Goal: Task Accomplishment & Management: Complete application form

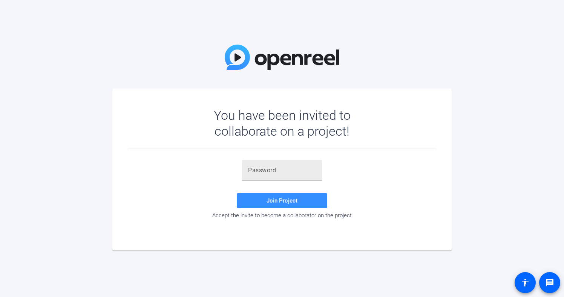
click at [251, 168] on input "text" at bounding box center [282, 170] width 68 height 9
paste input "$JdOfK"
type input "$JdOfK"
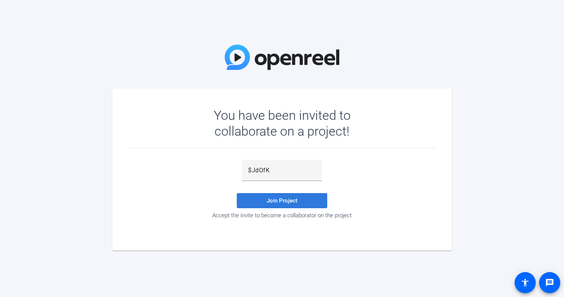
click at [286, 201] on span "Join Project" at bounding box center [282, 200] width 31 height 7
click at [281, 200] on span "Join Project" at bounding box center [282, 200] width 31 height 7
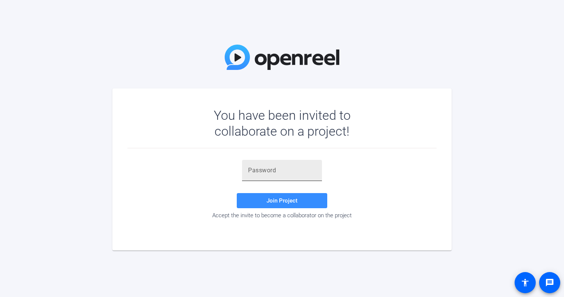
click at [245, 170] on div at bounding box center [282, 170] width 80 height 21
paste input "'G8)fU"
type input "'G8)fU"
click at [276, 201] on span "Join Project" at bounding box center [282, 200] width 31 height 7
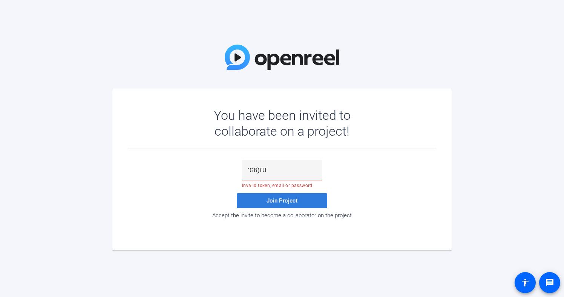
click at [275, 198] on span "Join Project" at bounding box center [282, 200] width 31 height 7
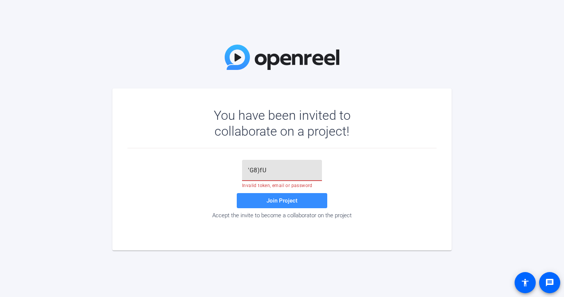
drag, startPoint x: 268, startPoint y: 173, endPoint x: 235, endPoint y: 172, distance: 32.8
click at [235, 172] on div "'G8)fU Invalid token, email or password Join Project Accept the invite to becom…" at bounding box center [282, 189] width 309 height 59
click at [248, 169] on input "text" at bounding box center [282, 170] width 68 height 9
paste input "(TUUby"
type input "(TUUby"
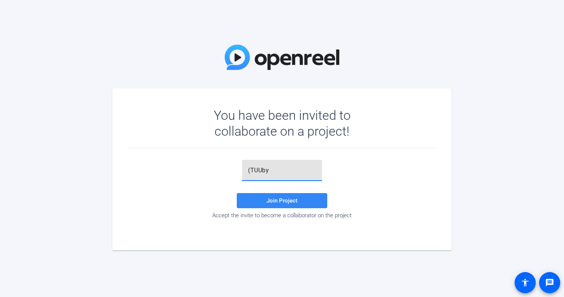
click at [301, 200] on span at bounding box center [282, 200] width 91 height 18
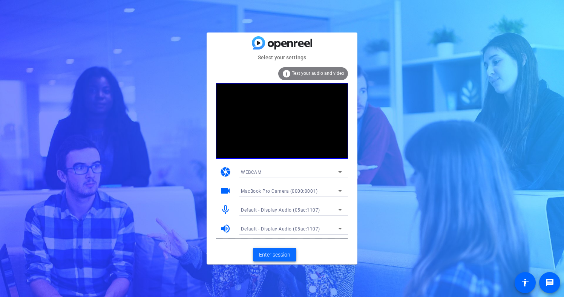
click at [267, 255] on span "Enter session" at bounding box center [274, 255] width 31 height 8
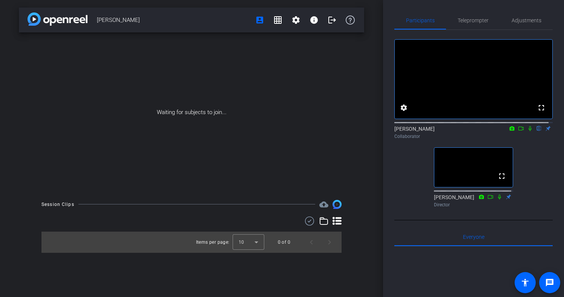
click at [519, 130] on icon at bounding box center [521, 128] width 5 height 4
click at [537, 131] on icon at bounding box center [540, 128] width 6 height 5
click at [538, 131] on icon at bounding box center [540, 128] width 4 height 5
click at [528, 130] on icon at bounding box center [530, 128] width 4 height 4
click at [527, 131] on icon at bounding box center [530, 128] width 6 height 5
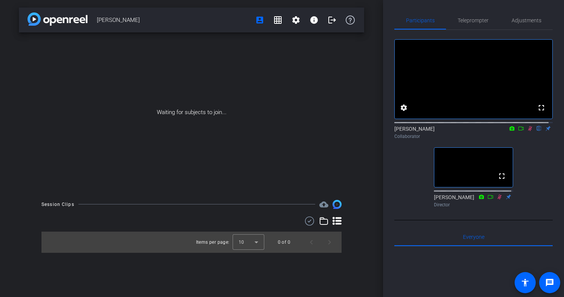
click at [528, 131] on icon at bounding box center [530, 128] width 6 height 5
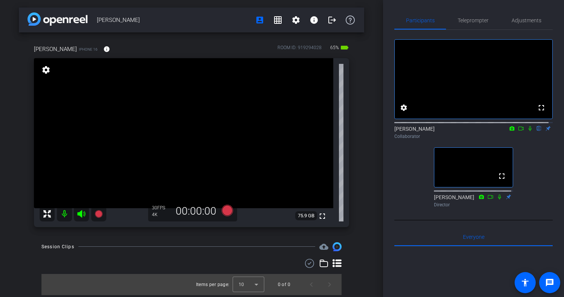
click at [518, 131] on icon at bounding box center [521, 128] width 6 height 5
click at [537, 131] on icon at bounding box center [540, 128] width 6 height 5
click at [538, 131] on icon at bounding box center [540, 128] width 4 height 5
click at [538, 131] on icon at bounding box center [539, 128] width 3 height 5
click at [538, 131] on icon at bounding box center [540, 128] width 4 height 5
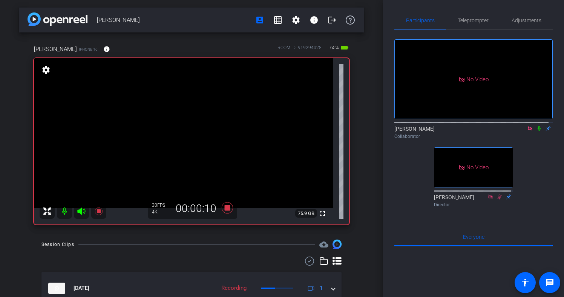
click at [538, 131] on icon at bounding box center [539, 128] width 3 height 5
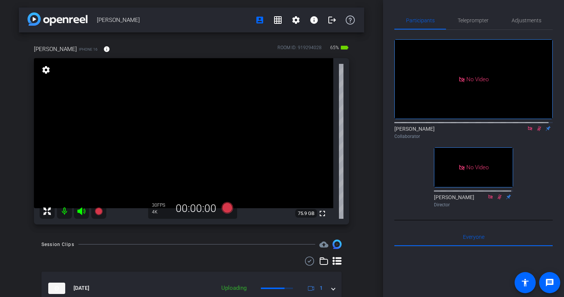
click at [537, 131] on icon at bounding box center [540, 128] width 6 height 5
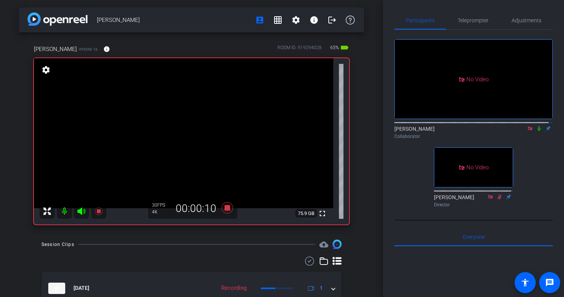
click at [538, 131] on icon at bounding box center [539, 128] width 3 height 5
click at [538, 131] on icon at bounding box center [540, 128] width 4 height 5
click at [538, 131] on icon at bounding box center [540, 128] width 6 height 5
click at [537, 131] on icon at bounding box center [540, 128] width 6 height 5
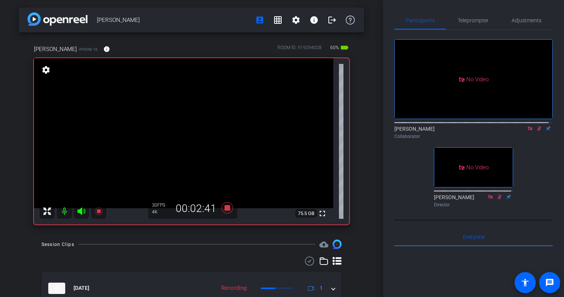
click at [538, 131] on icon at bounding box center [540, 128] width 4 height 5
click at [537, 131] on icon at bounding box center [540, 128] width 6 height 5
click at [538, 131] on icon at bounding box center [540, 128] width 4 height 5
click at [537, 131] on icon at bounding box center [540, 128] width 6 height 5
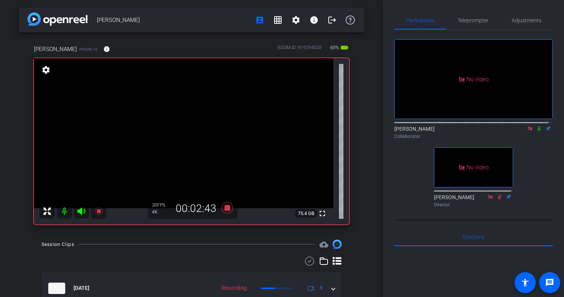
click at [537, 131] on icon at bounding box center [540, 128] width 6 height 5
click at [535, 132] on mat-icon at bounding box center [539, 128] width 9 height 7
click at [537, 131] on icon at bounding box center [540, 128] width 6 height 5
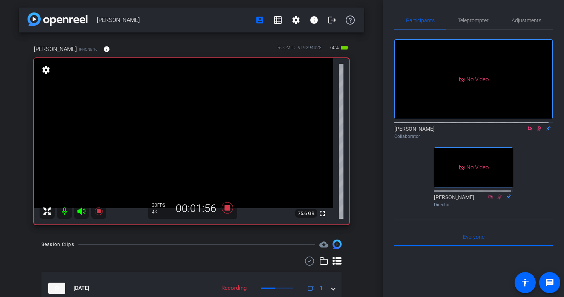
click at [538, 131] on icon at bounding box center [540, 128] width 4 height 5
click at [538, 131] on icon at bounding box center [539, 128] width 3 height 5
click at [537, 131] on icon at bounding box center [540, 128] width 6 height 5
click at [538, 131] on icon at bounding box center [539, 128] width 3 height 5
click at [538, 131] on icon at bounding box center [540, 128] width 4 height 5
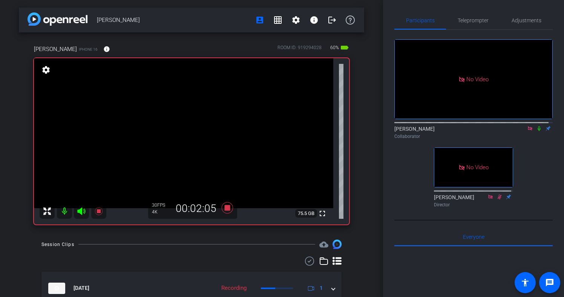
click at [537, 131] on icon at bounding box center [540, 128] width 6 height 5
click at [538, 131] on icon at bounding box center [540, 128] width 4 height 5
click at [537, 131] on icon at bounding box center [540, 128] width 6 height 5
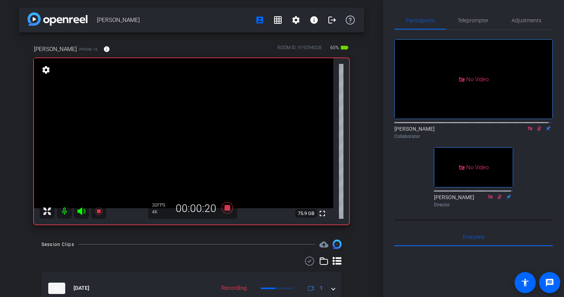
click at [538, 131] on icon at bounding box center [540, 128] width 4 height 5
click at [537, 131] on icon at bounding box center [540, 128] width 6 height 5
click at [538, 131] on icon at bounding box center [540, 128] width 4 height 5
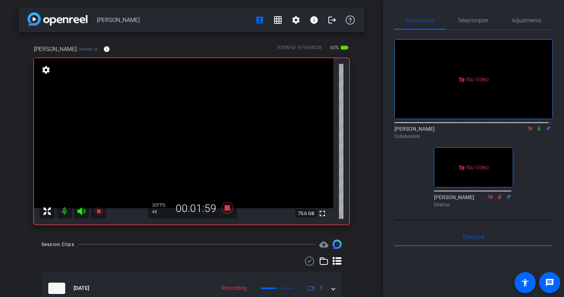
click at [537, 131] on icon at bounding box center [540, 128] width 6 height 5
click at [538, 131] on icon at bounding box center [540, 128] width 4 height 5
click at [538, 131] on icon at bounding box center [539, 128] width 3 height 5
click at [538, 131] on icon at bounding box center [540, 128] width 4 height 5
click at [537, 131] on icon at bounding box center [540, 128] width 6 height 5
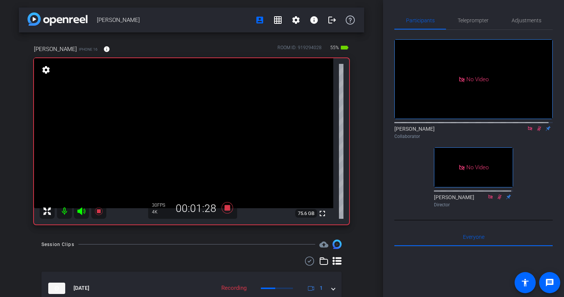
click at [537, 131] on icon at bounding box center [540, 128] width 6 height 5
click at [538, 131] on icon at bounding box center [539, 128] width 3 height 5
click at [537, 131] on icon at bounding box center [540, 128] width 6 height 5
click at [538, 131] on icon at bounding box center [539, 128] width 3 height 5
click at [537, 131] on icon at bounding box center [540, 128] width 6 height 5
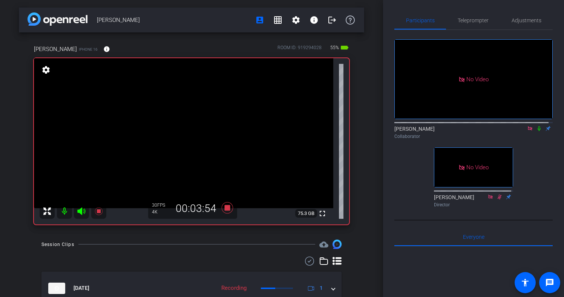
click at [537, 131] on icon at bounding box center [540, 128] width 6 height 5
click at [536, 132] on mat-icon at bounding box center [539, 128] width 9 height 7
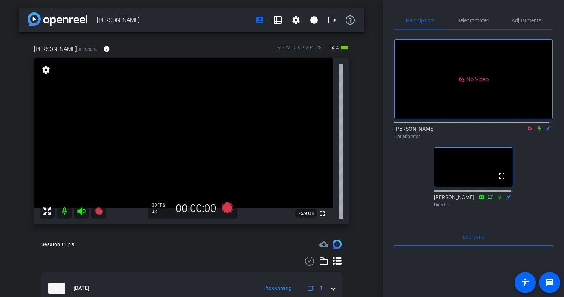
click at [528, 131] on icon at bounding box center [530, 128] width 6 height 5
